Goal: Task Accomplishment & Management: Use online tool/utility

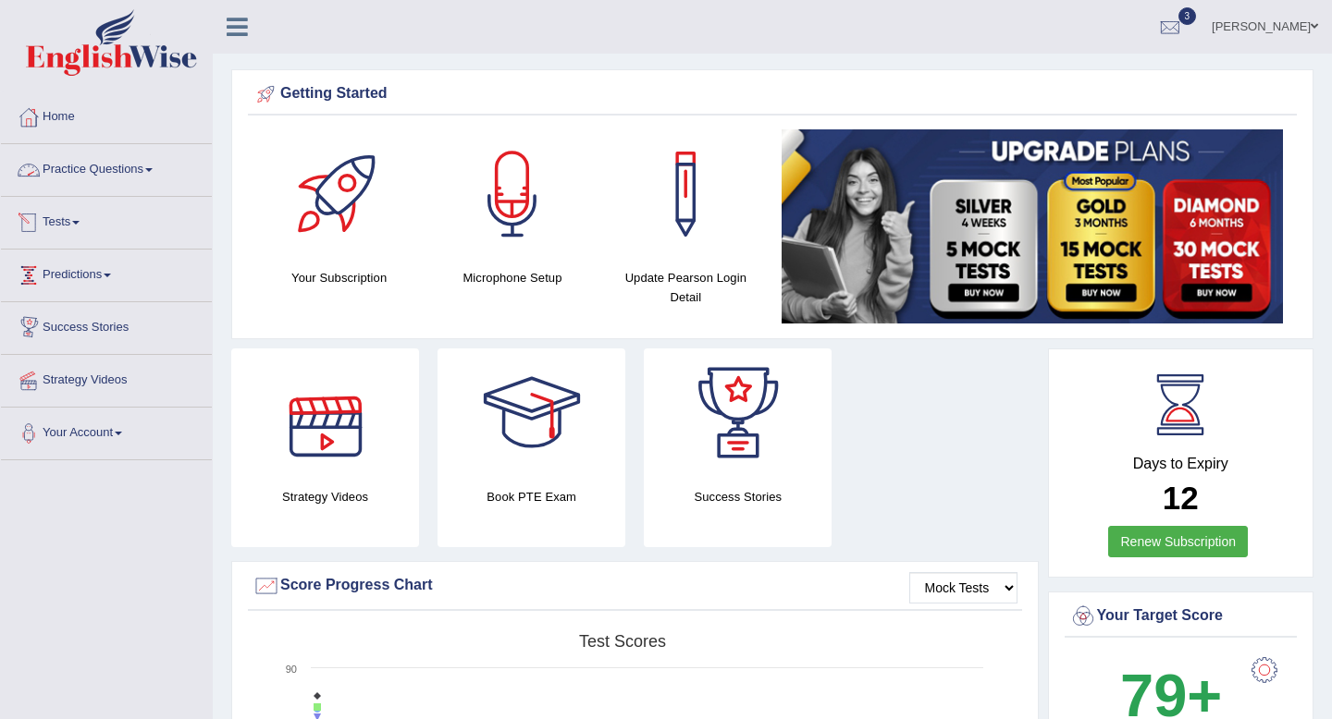
click at [69, 213] on link "Tests" at bounding box center [106, 220] width 211 height 46
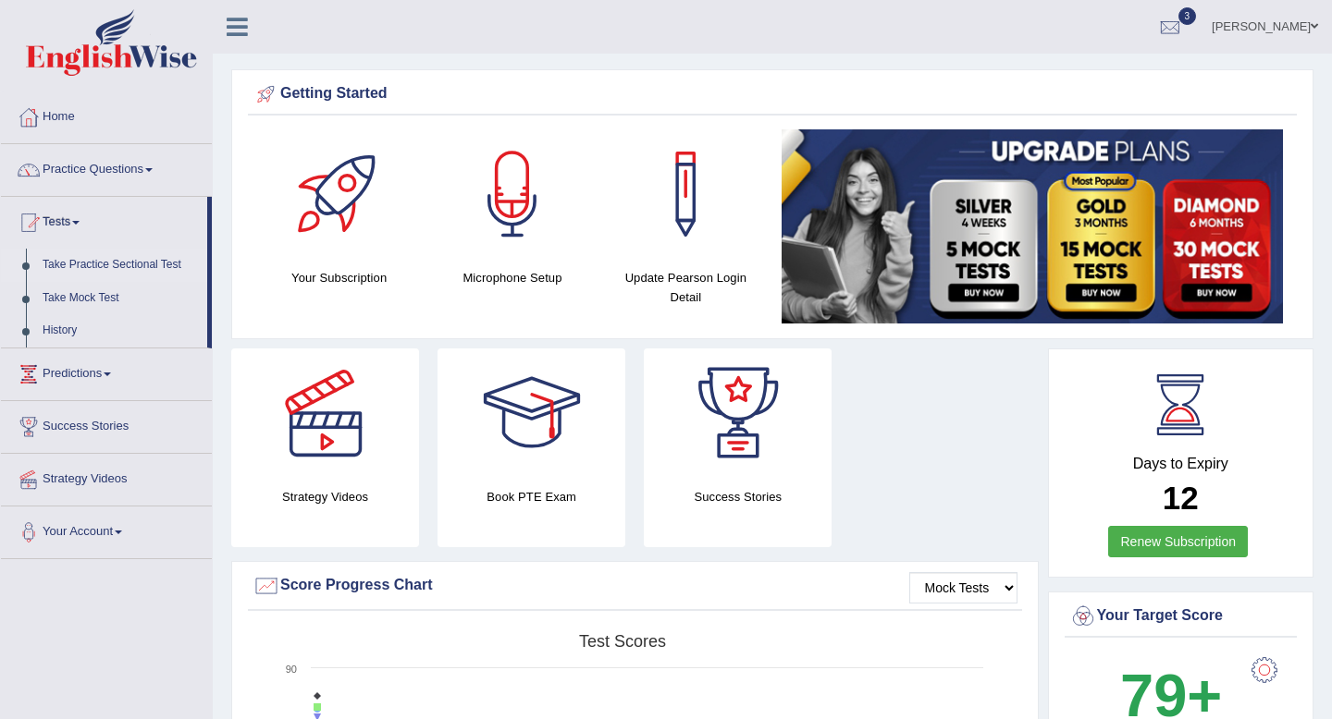
click at [62, 268] on link "Take Practice Sectional Test" at bounding box center [120, 265] width 173 height 33
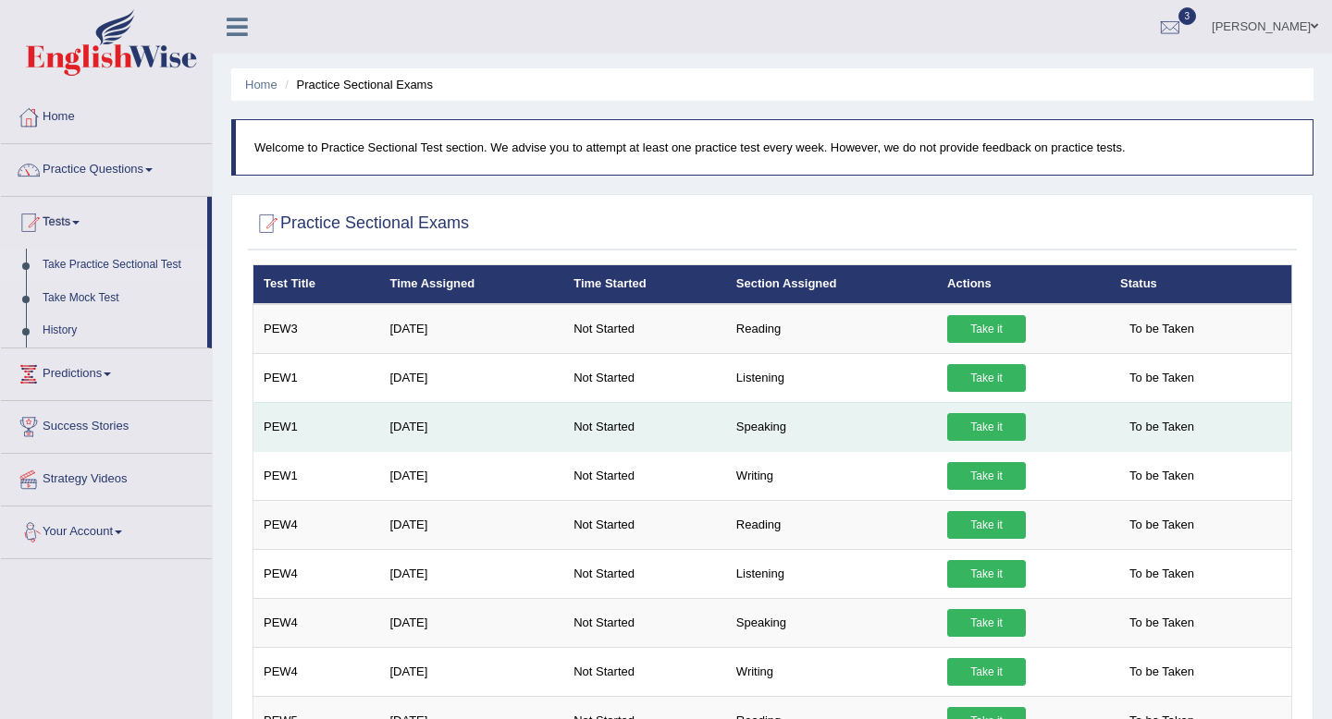
click at [976, 430] on link "Take it" at bounding box center [986, 427] width 79 height 28
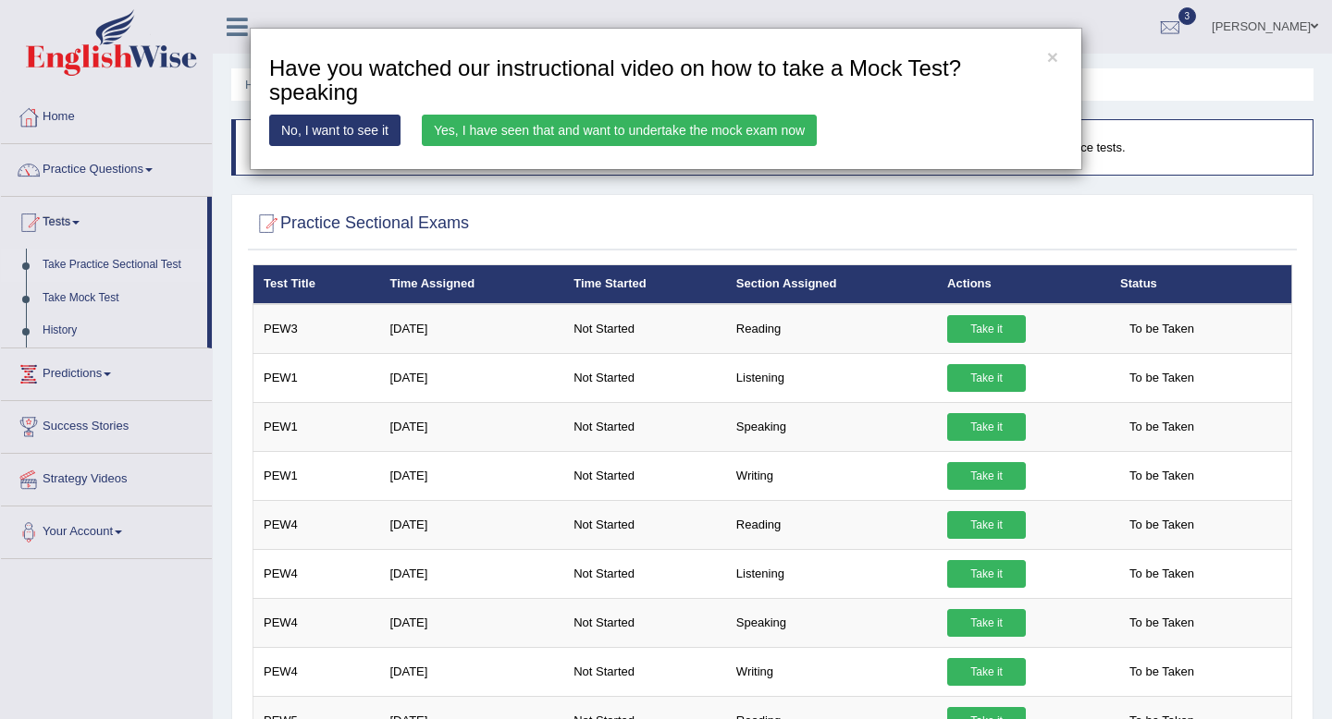
click at [740, 133] on link "Yes, I have seen that and want to undertake the mock exam now" at bounding box center [619, 130] width 395 height 31
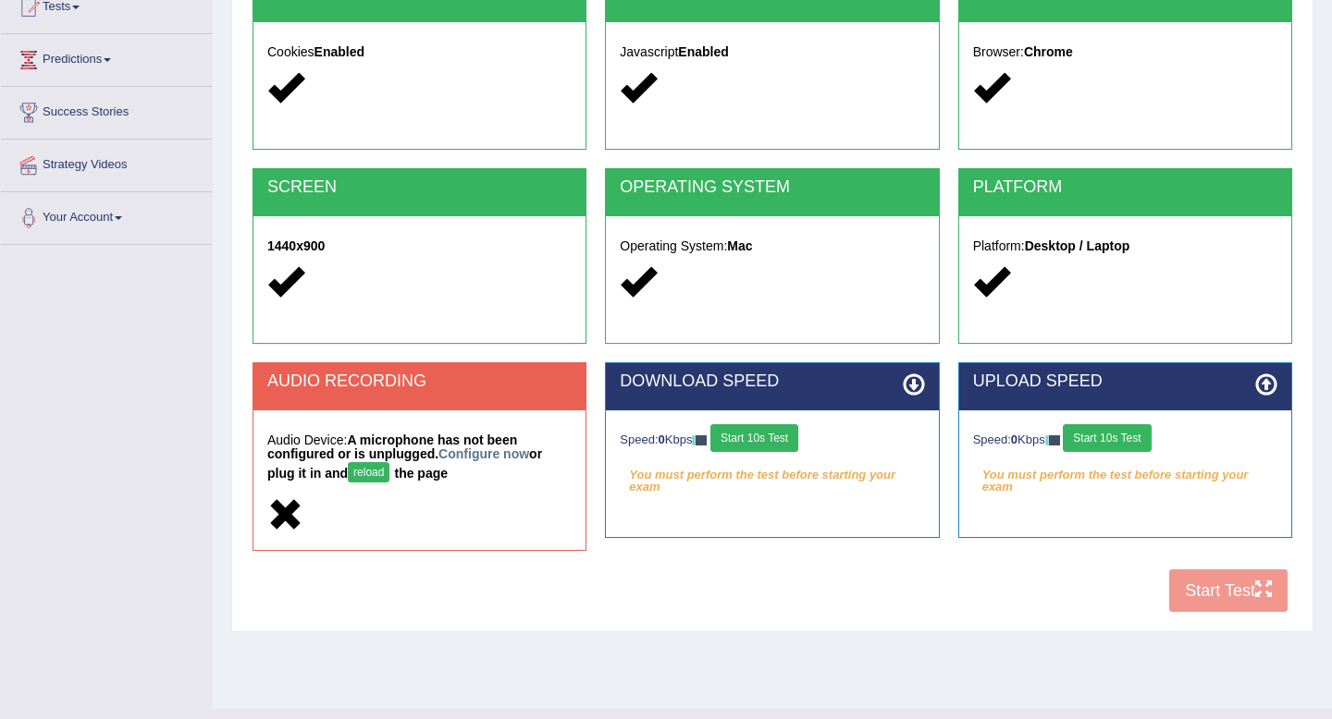
scroll to position [252, 0]
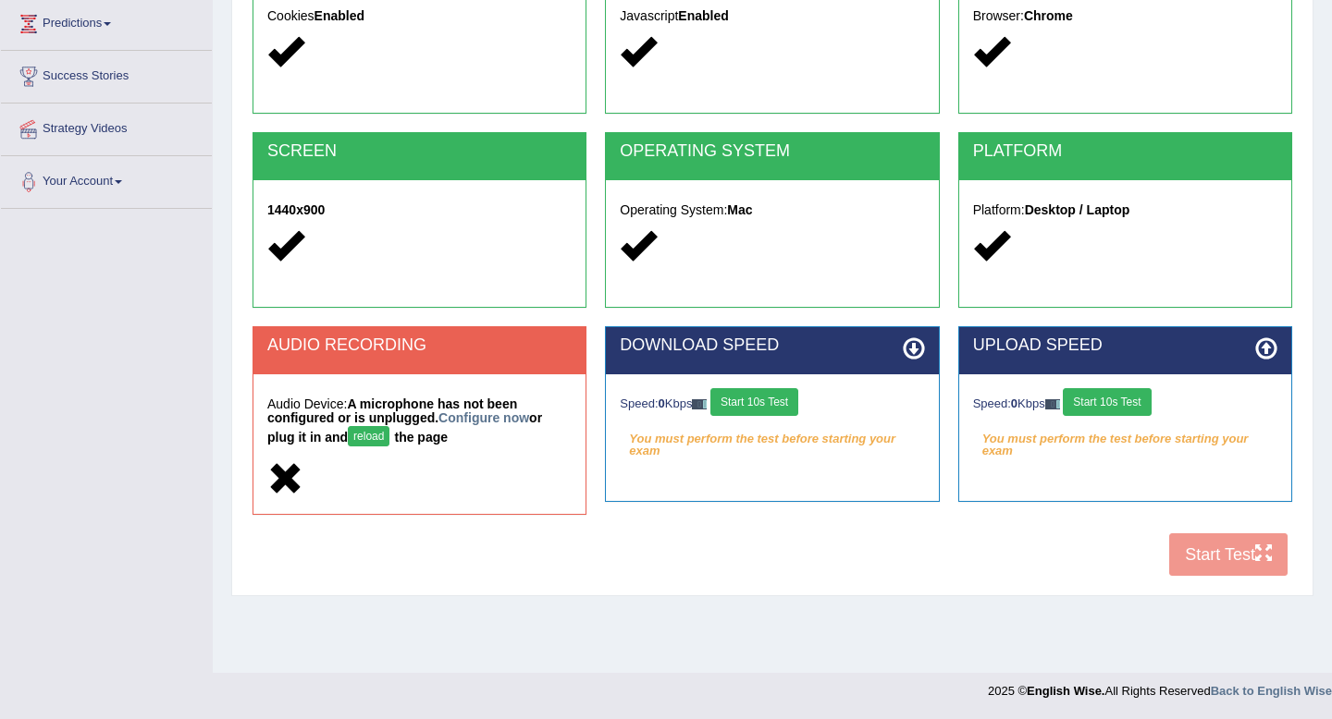
click at [1131, 402] on button "Start 10s Test" at bounding box center [1106, 402] width 88 height 28
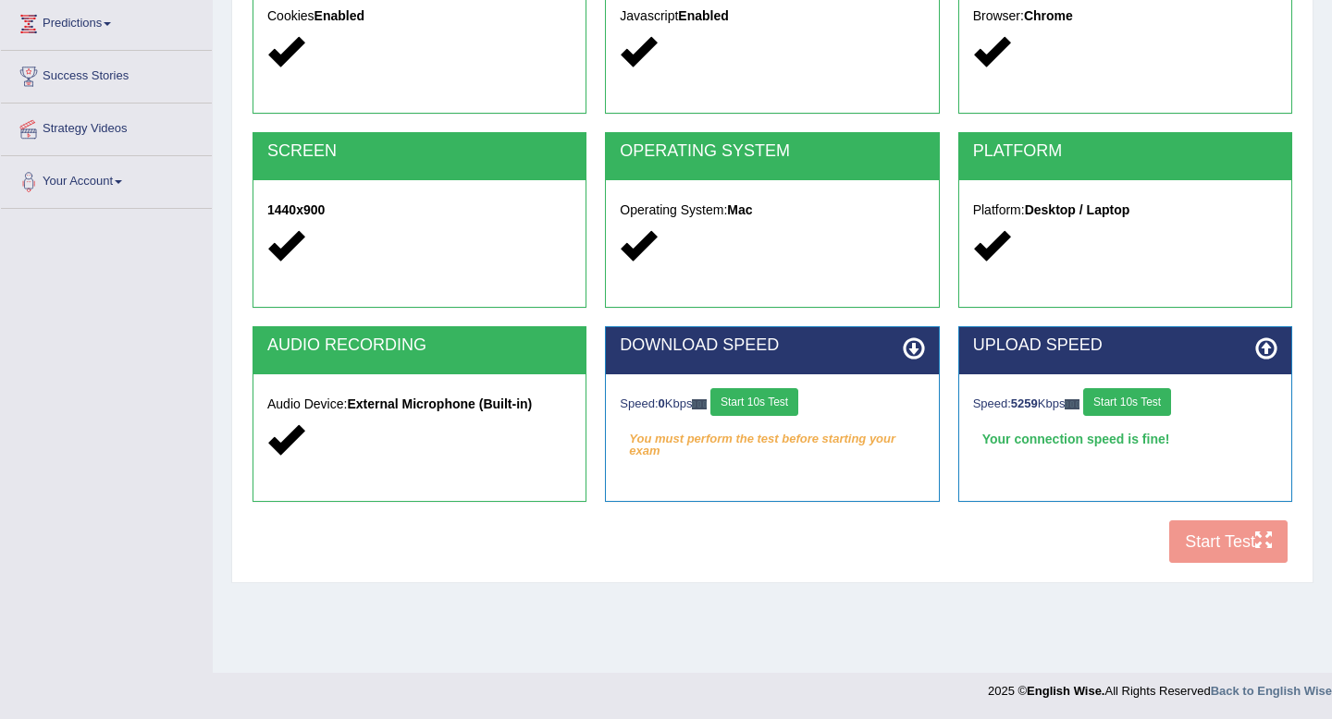
click at [743, 407] on button "Start 10s Test" at bounding box center [754, 402] width 88 height 28
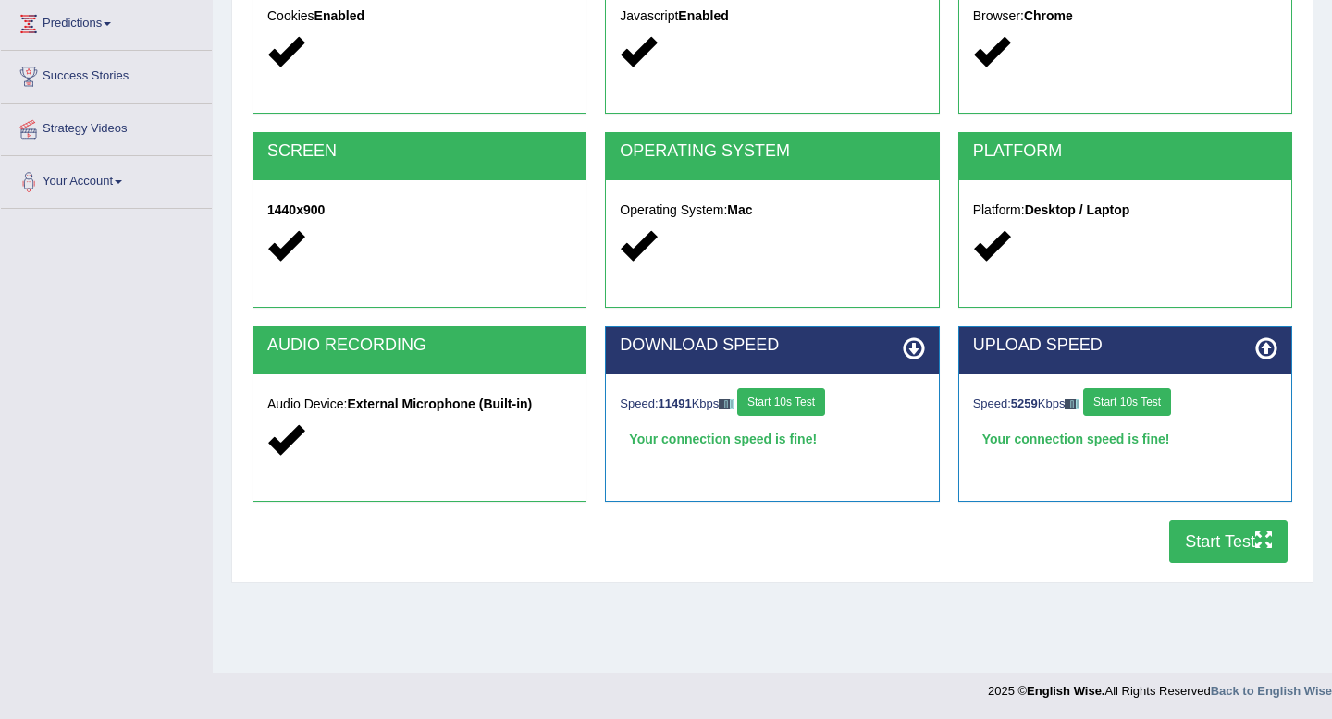
click at [1248, 557] on button "Start Test" at bounding box center [1228, 542] width 118 height 43
